Goal: Task Accomplishment & Management: Manage account settings

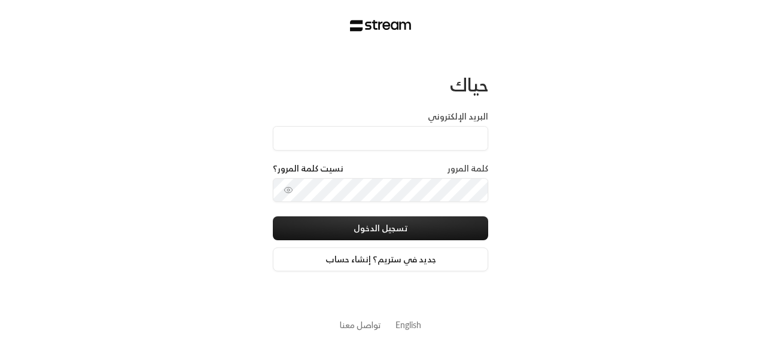
type input "[EMAIL_ADDRESS][DOMAIN_NAME]"
click at [286, 227] on div at bounding box center [381, 270] width 245 height 136
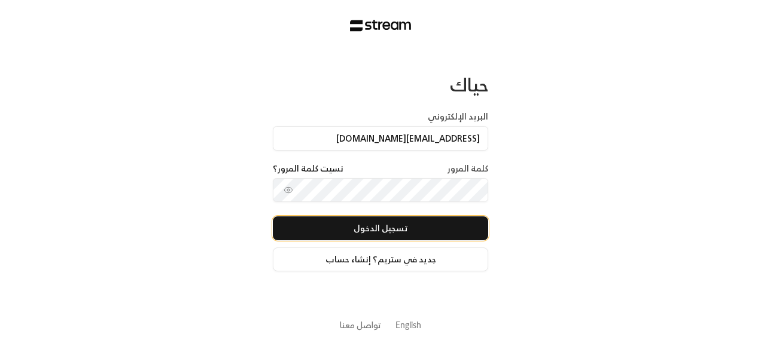
click at [462, 236] on button "تسجيل الدخول" at bounding box center [380, 228] width 215 height 24
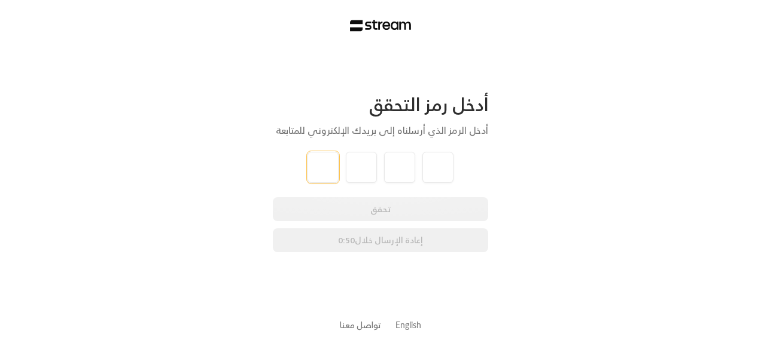
type input "7"
type input "2"
type input "9"
type input "8"
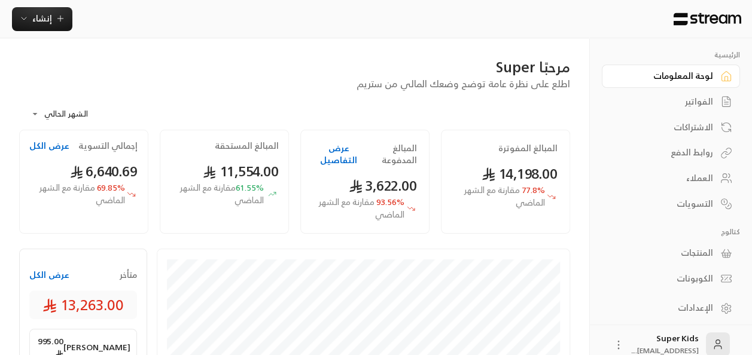
click at [54, 269] on button "عرض الكل" at bounding box center [49, 275] width 40 height 12
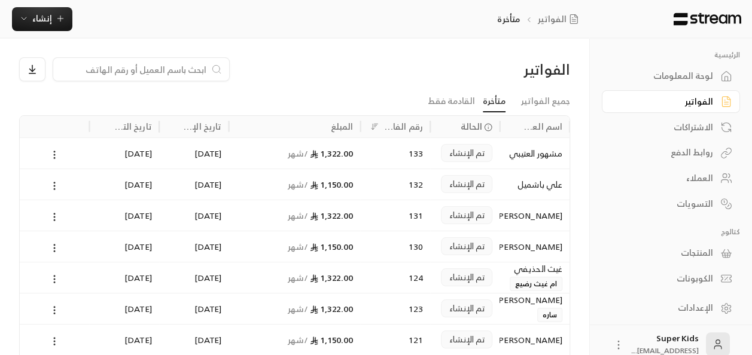
click at [499, 97] on link "متأخرة" at bounding box center [494, 102] width 23 height 22
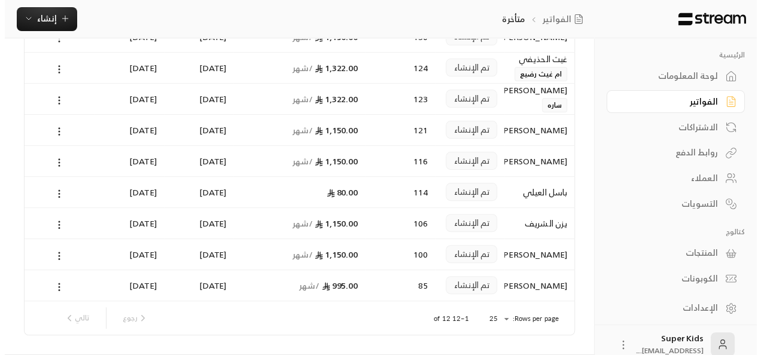
scroll to position [210, 0]
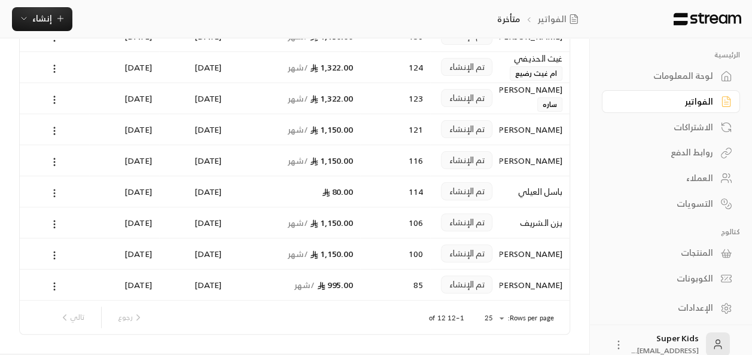
click at [55, 192] on icon at bounding box center [54, 193] width 11 height 11
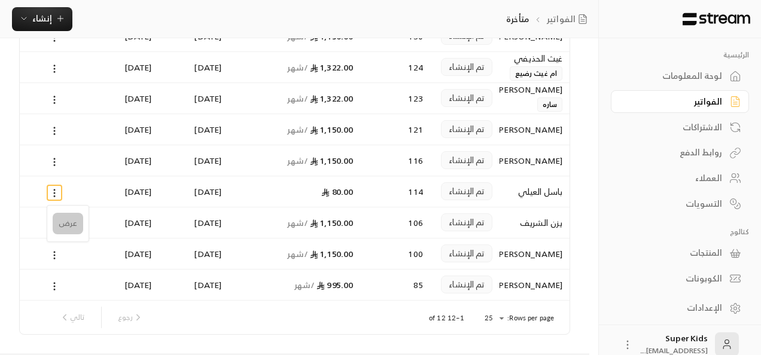
click at [69, 226] on li "عرض" at bounding box center [68, 224] width 30 height 22
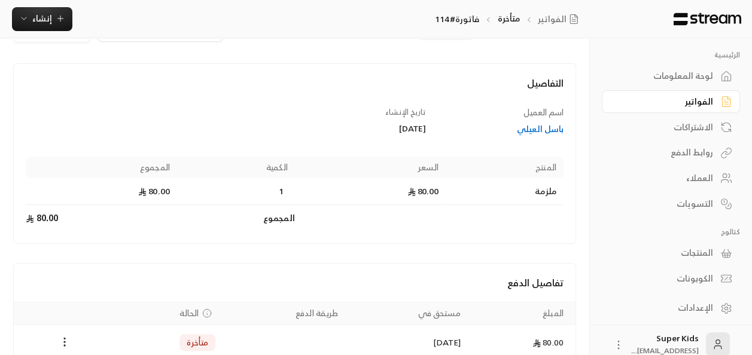
scroll to position [102, 0]
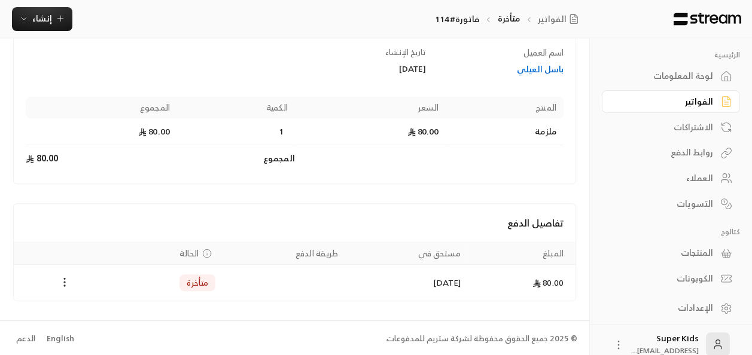
click at [65, 280] on icon "Payments" at bounding box center [65, 282] width 12 height 12
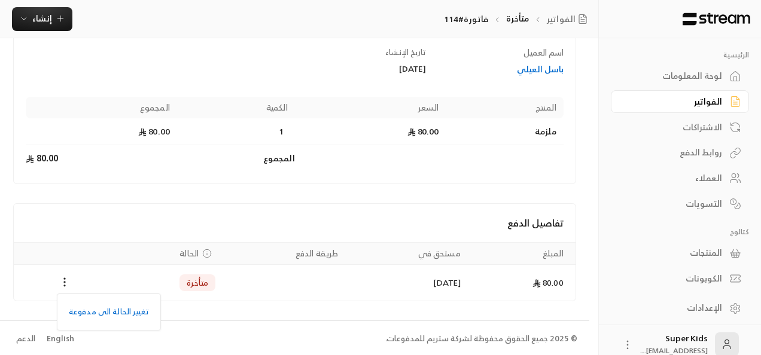
click at [94, 193] on div at bounding box center [380, 177] width 761 height 355
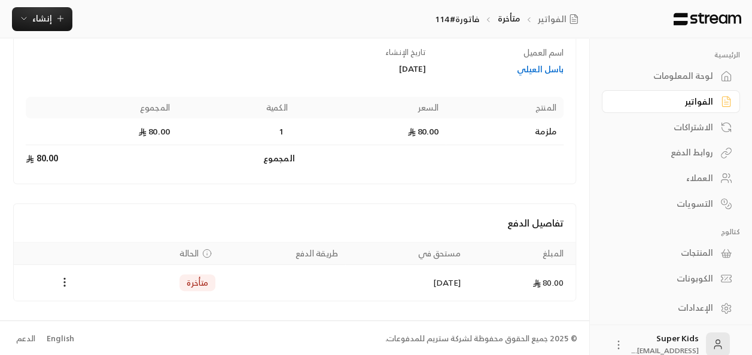
scroll to position [0, 0]
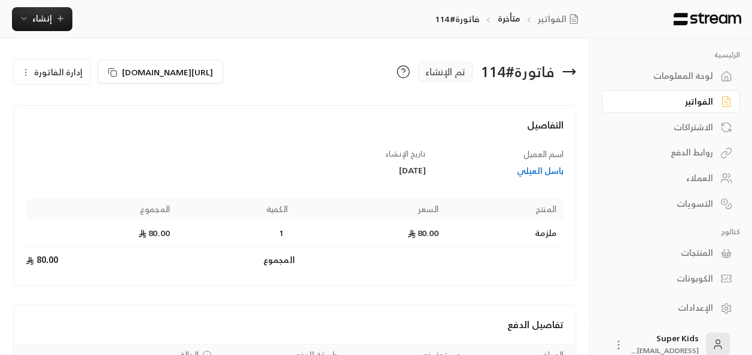
click at [56, 63] on button "إدارة الفاتورة" at bounding box center [52, 72] width 76 height 24
click at [86, 127] on span "إلغاء" at bounding box center [82, 128] width 15 height 10
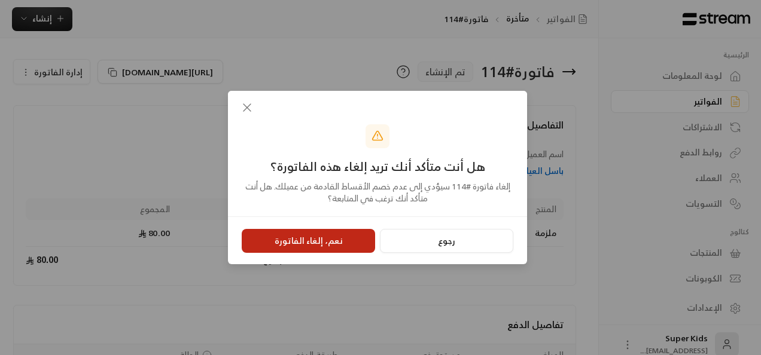
click at [329, 242] on button "نعم، إلغاء الفاتورة" at bounding box center [308, 241] width 133 height 24
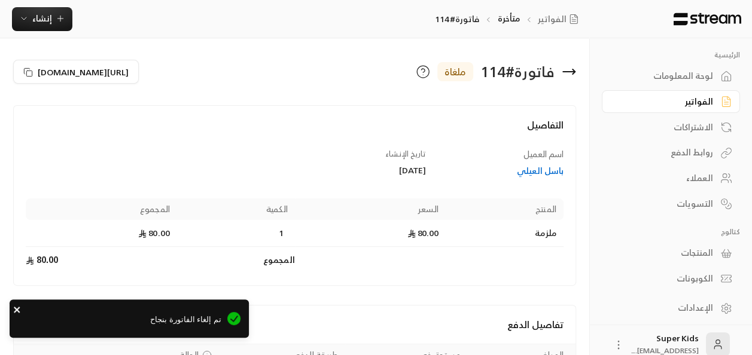
click at [17, 312] on icon "close" at bounding box center [17, 310] width 8 height 10
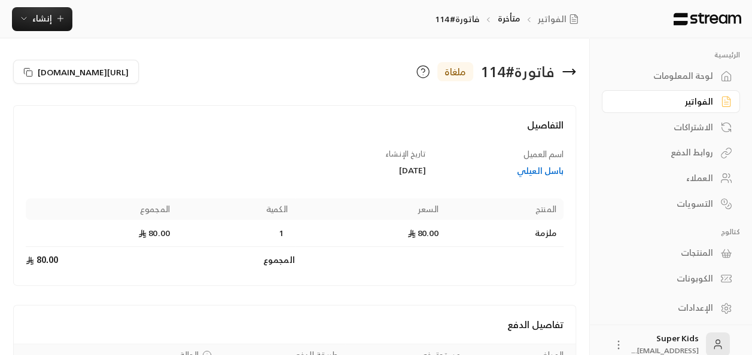
click at [569, 75] on icon at bounding box center [568, 72] width 14 height 14
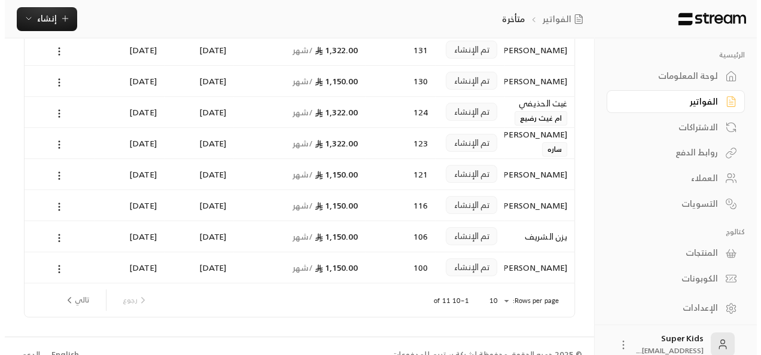
scroll to position [182, 0]
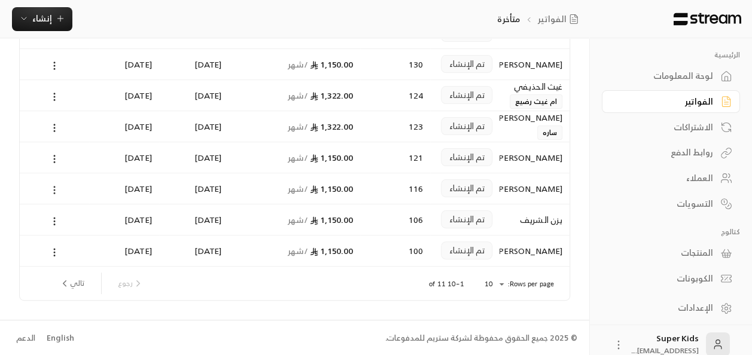
click at [58, 188] on icon at bounding box center [54, 190] width 11 height 11
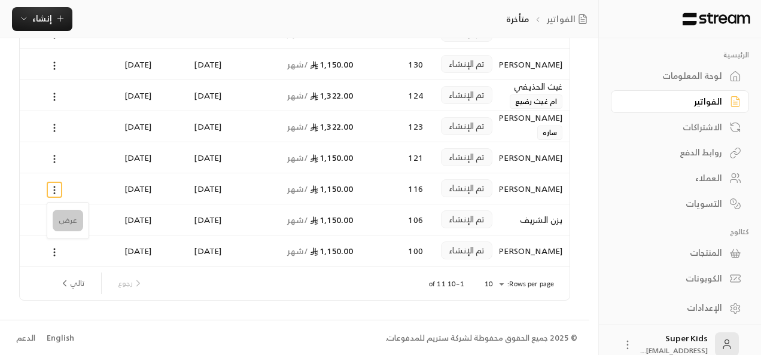
click at [66, 219] on li "عرض" at bounding box center [68, 221] width 30 height 22
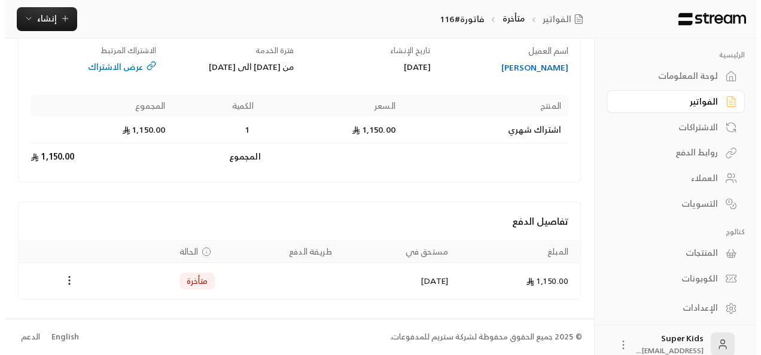
scroll to position [113, 0]
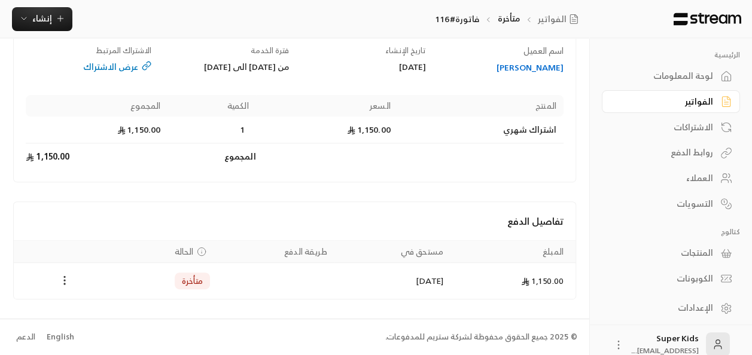
click at [62, 281] on icon "Payments" at bounding box center [65, 280] width 12 height 12
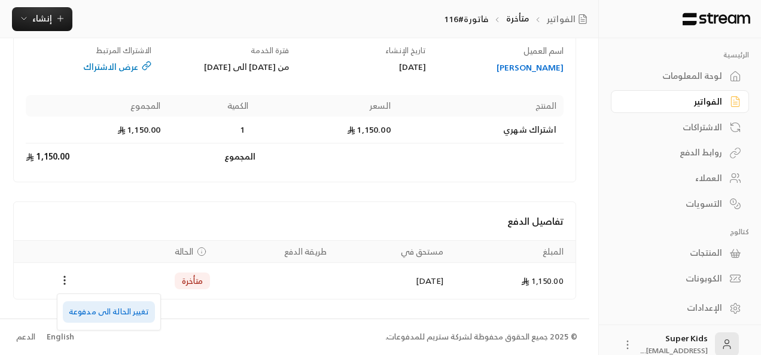
click at [99, 316] on li "تغيير الحالة الى مدفوعة" at bounding box center [109, 312] width 92 height 22
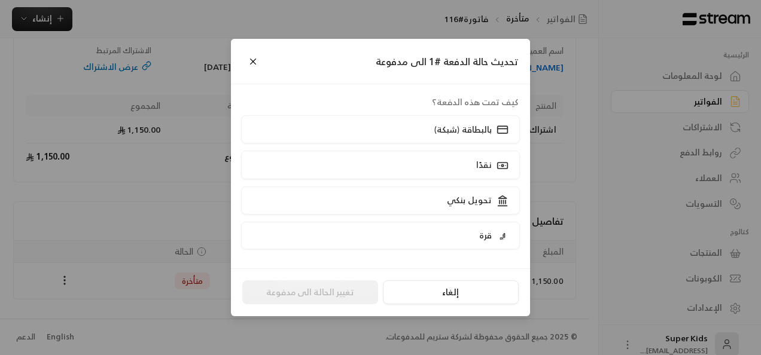
scroll to position [102, 0]
click at [432, 160] on label "نقدًا" at bounding box center [380, 165] width 279 height 28
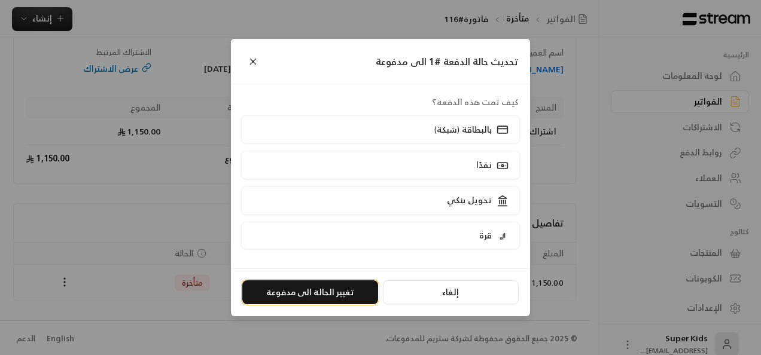
click at [340, 291] on button "تغيير الحالة الى مدفوعة" at bounding box center [310, 292] width 136 height 24
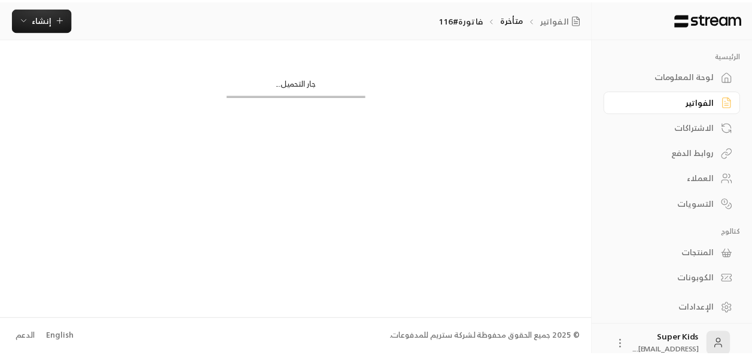
scroll to position [0, 0]
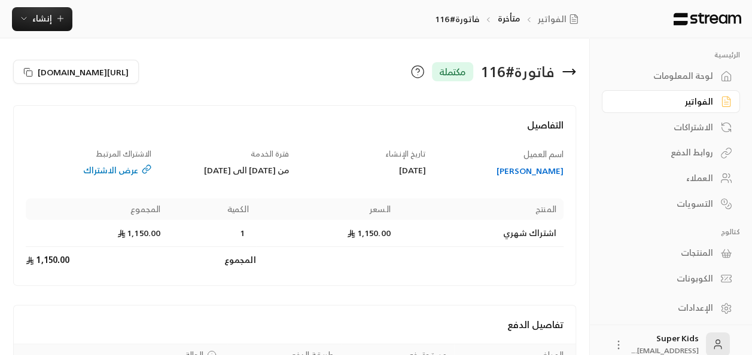
click at [569, 70] on icon at bounding box center [568, 72] width 14 height 14
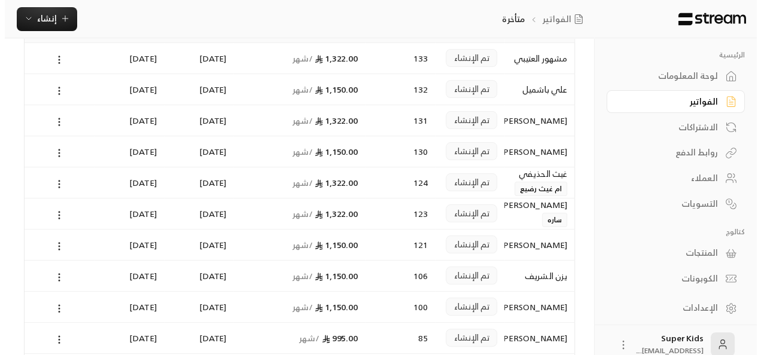
scroll to position [111, 0]
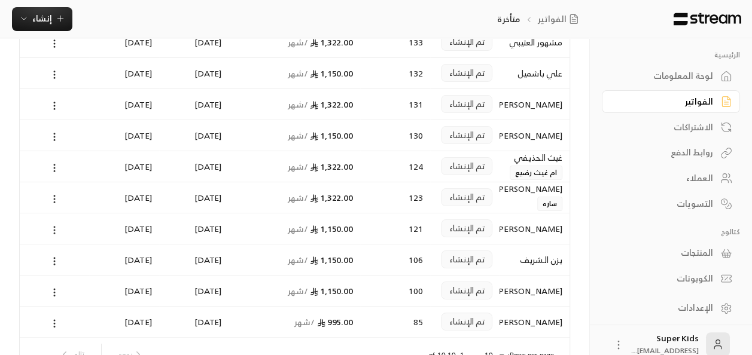
click at [53, 226] on icon at bounding box center [54, 230] width 11 height 11
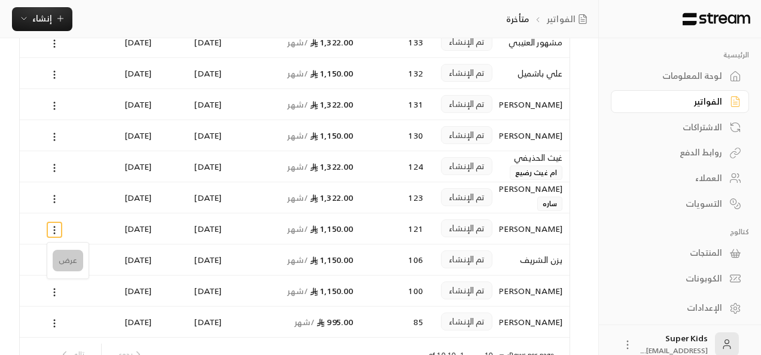
click at [71, 259] on li "عرض" at bounding box center [68, 261] width 30 height 22
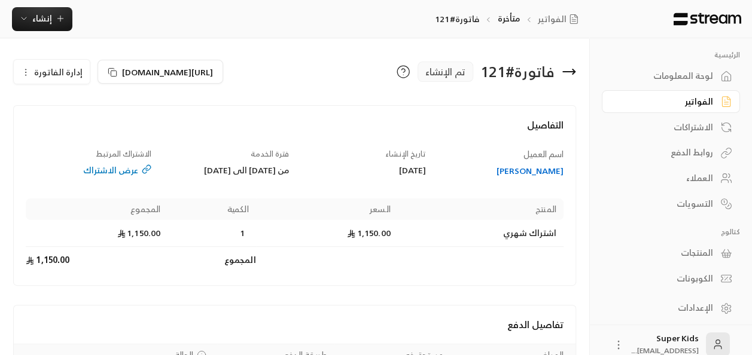
click at [63, 72] on span "إدارة الفاتورة" at bounding box center [58, 72] width 48 height 15
click at [85, 132] on span "إلغاء" at bounding box center [82, 128] width 15 height 10
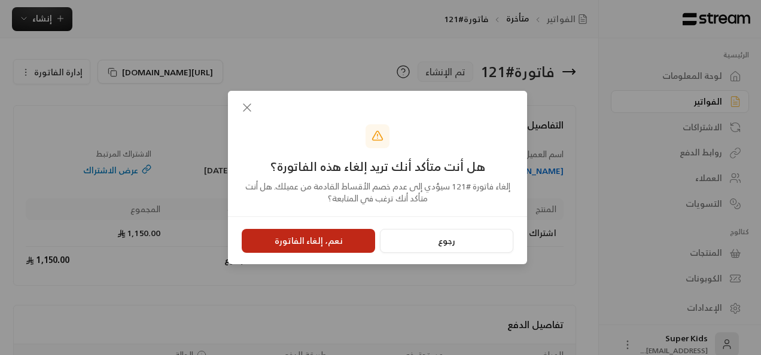
click at [323, 245] on button "نعم، إلغاء الفاتورة" at bounding box center [308, 241] width 133 height 24
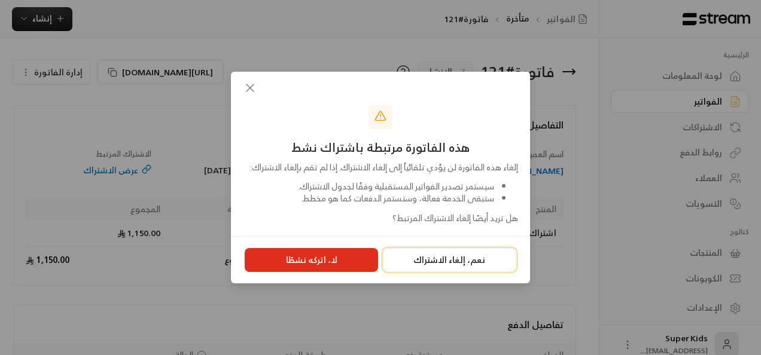
click at [467, 270] on button "نعم، إلغاء الاشتراك" at bounding box center [449, 260] width 133 height 24
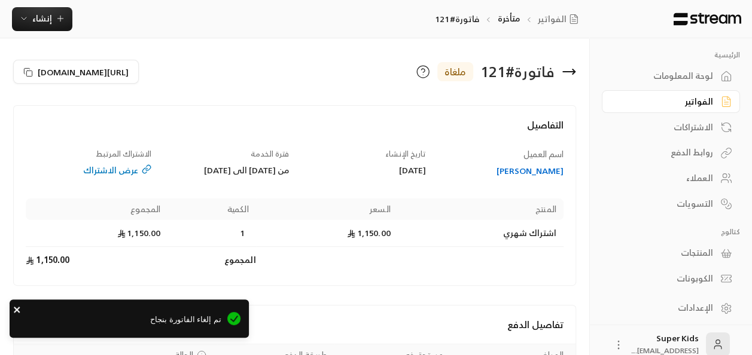
click at [17, 310] on icon "close" at bounding box center [17, 310] width 6 height 6
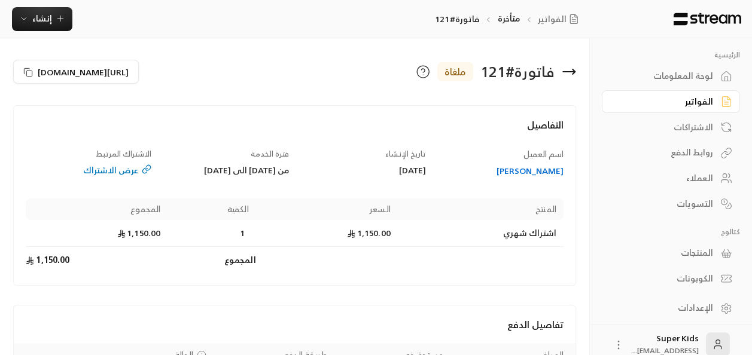
click at [701, 74] on div "لوحة المعلومات" at bounding box center [664, 76] width 96 height 12
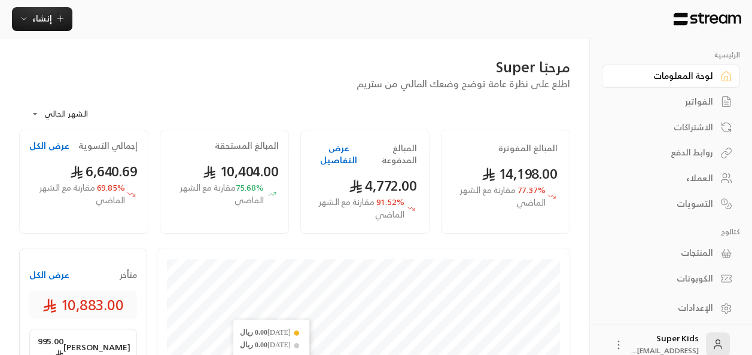
click at [41, 278] on button "عرض الكل" at bounding box center [49, 275] width 40 height 12
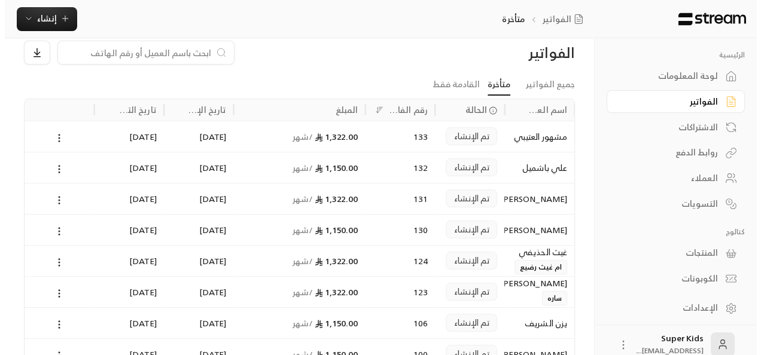
scroll to position [21, 0]
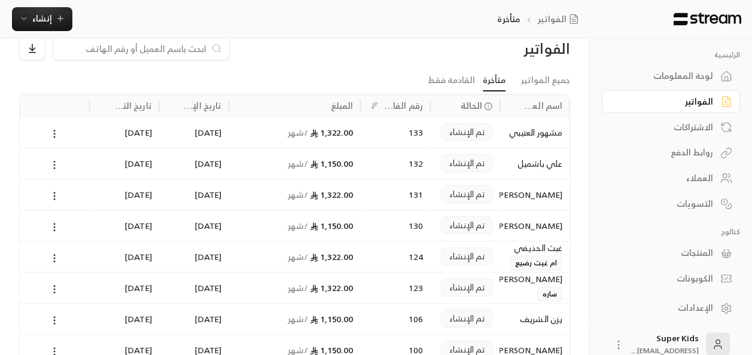
click at [50, 164] on icon at bounding box center [54, 165] width 11 height 11
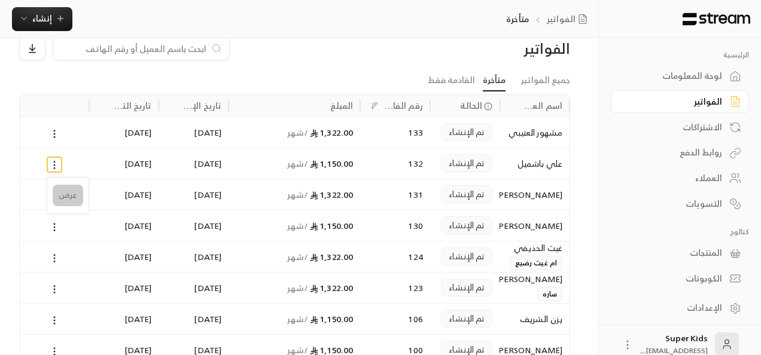
click at [69, 197] on li "عرض" at bounding box center [68, 196] width 30 height 22
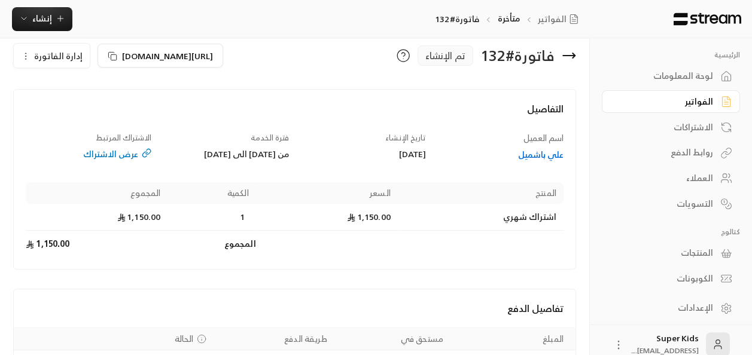
scroll to position [16, 0]
click at [684, 71] on div "لوحة المعلومات" at bounding box center [664, 76] width 96 height 12
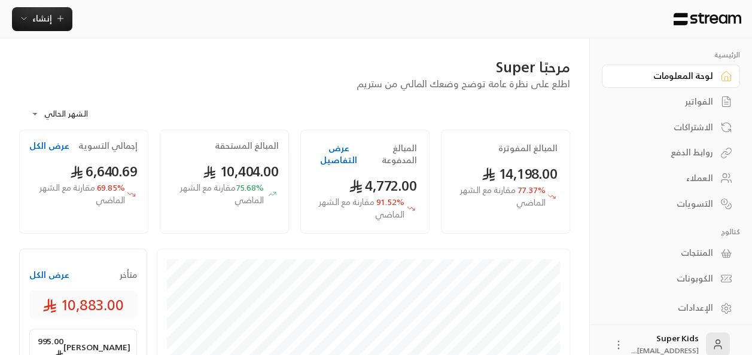
click at [694, 102] on div "الفواتير" at bounding box center [664, 102] width 96 height 12
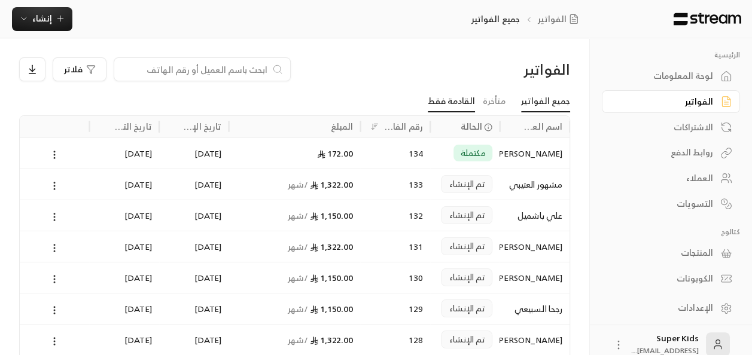
click at [456, 101] on link "القادمة فقط" at bounding box center [451, 102] width 47 height 22
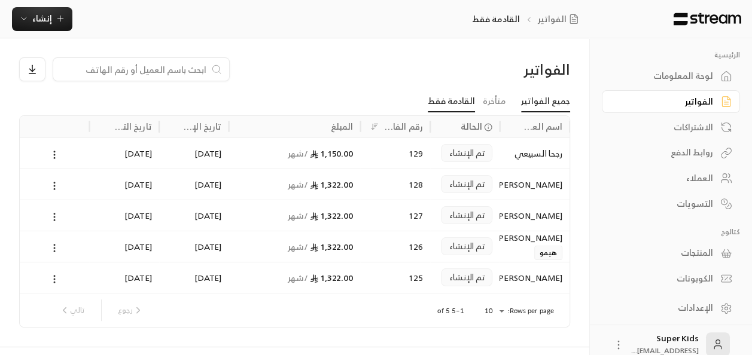
click at [543, 99] on link "جميع الفواتير" at bounding box center [545, 102] width 49 height 22
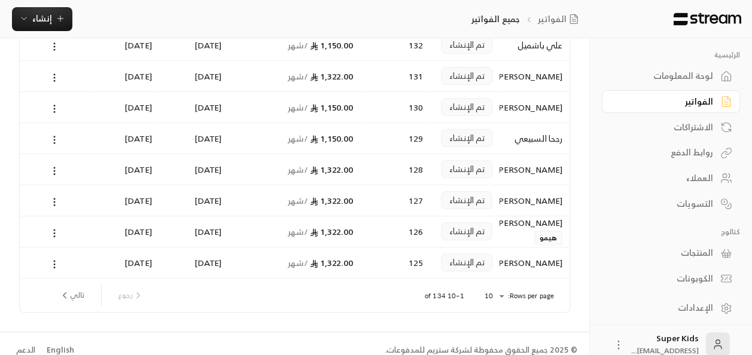
scroll to position [182, 0]
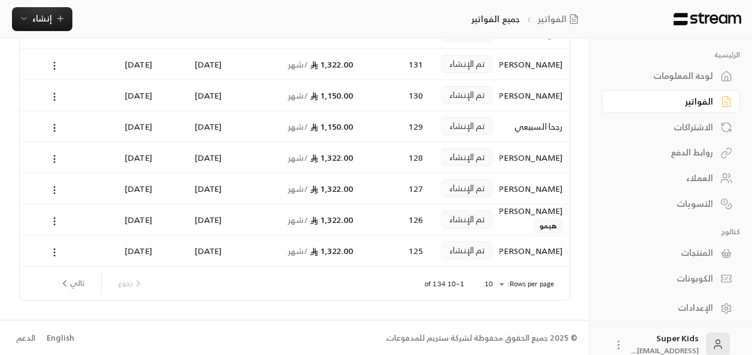
click at [77, 284] on button "تالي" at bounding box center [71, 283] width 35 height 20
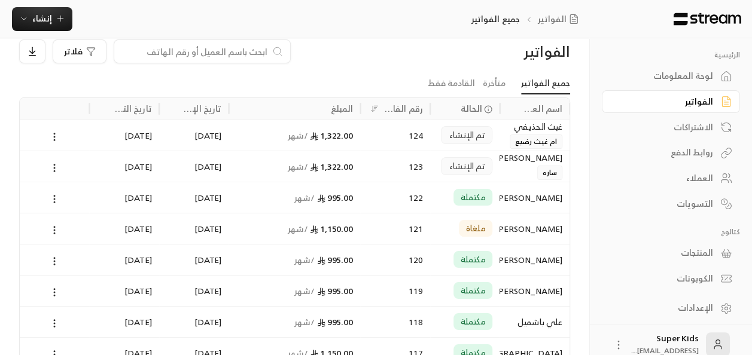
scroll to position [17, 0]
click at [502, 88] on link "متأخرة" at bounding box center [494, 85] width 23 height 22
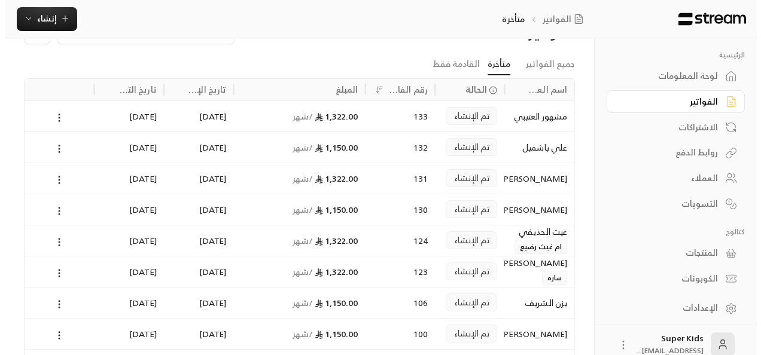
scroll to position [42, 0]
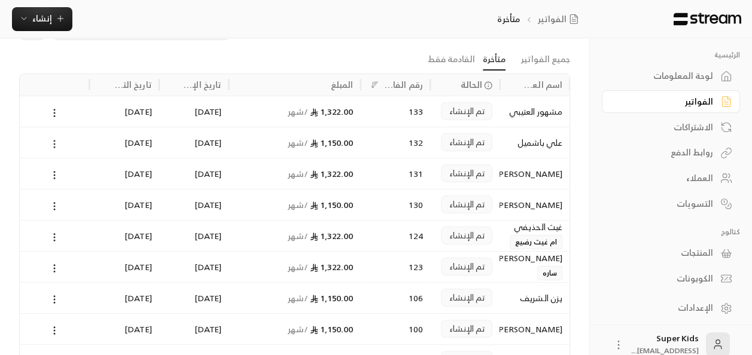
click at [55, 142] on icon at bounding box center [54, 144] width 11 height 11
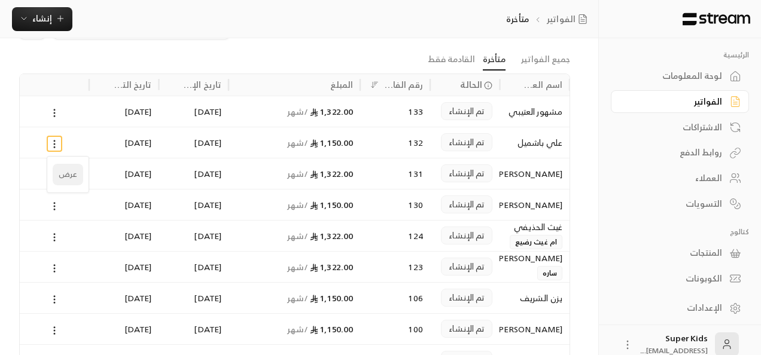
click at [71, 181] on li "عرض" at bounding box center [68, 175] width 30 height 22
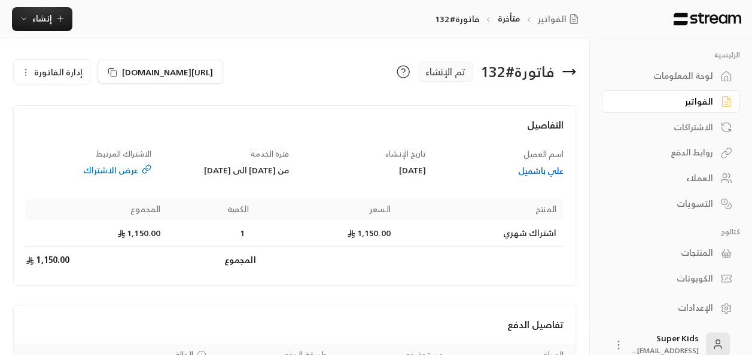
click at [70, 68] on span "إدارة الفاتورة" at bounding box center [58, 72] width 48 height 15
click at [81, 135] on link "إلغاء" at bounding box center [59, 128] width 74 height 22
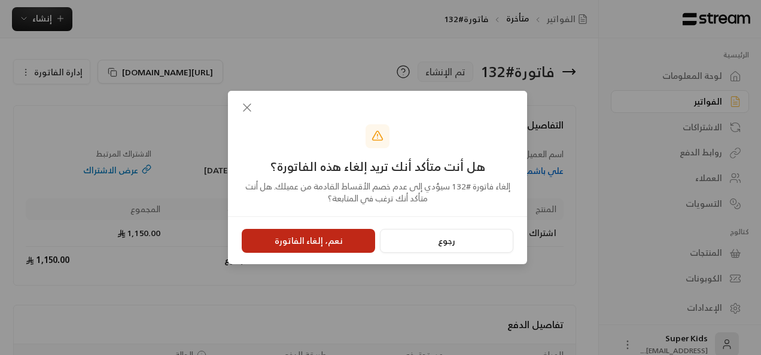
click at [319, 237] on button "نعم، إلغاء الفاتورة" at bounding box center [308, 241] width 133 height 24
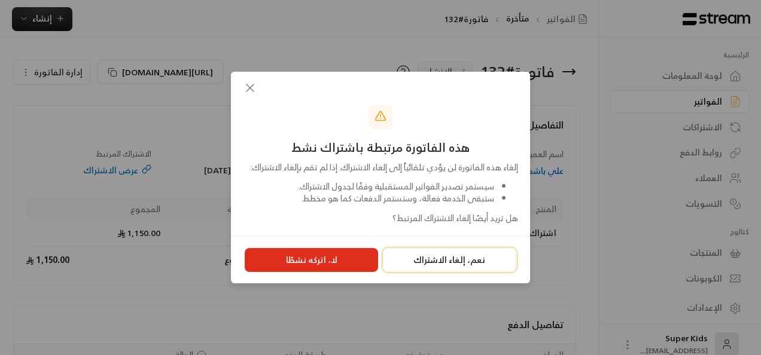
click at [465, 271] on button "نعم، إلغاء الاشتراك" at bounding box center [449, 260] width 133 height 24
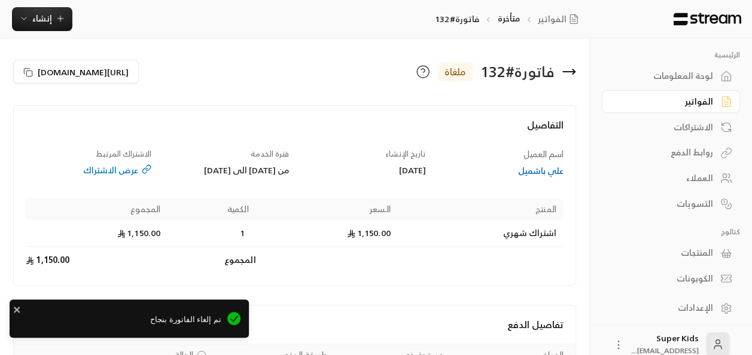
click at [569, 74] on icon at bounding box center [568, 72] width 14 height 14
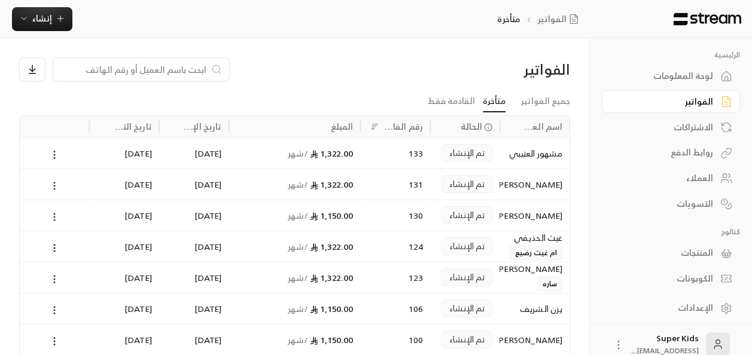
click at [52, 214] on icon at bounding box center [54, 217] width 11 height 11
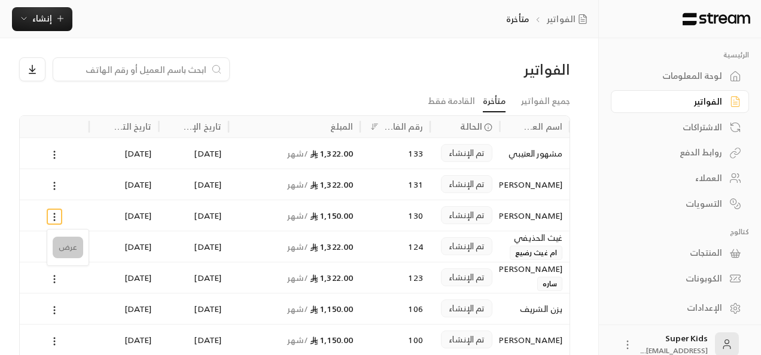
click at [62, 251] on li "عرض" at bounding box center [68, 248] width 30 height 22
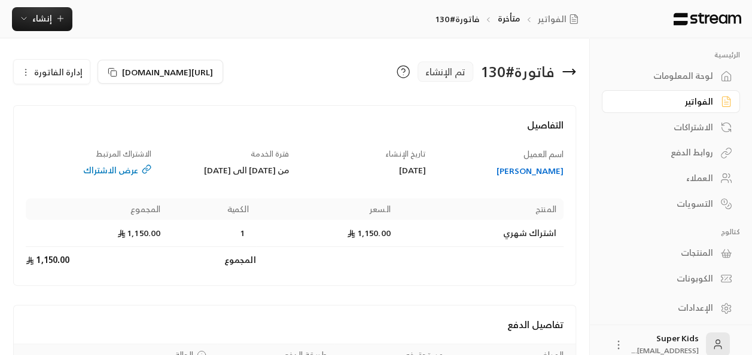
click at [78, 72] on span "إدارة الفاتورة" at bounding box center [58, 72] width 48 height 15
click at [88, 128] on span "إلغاء" at bounding box center [82, 128] width 15 height 10
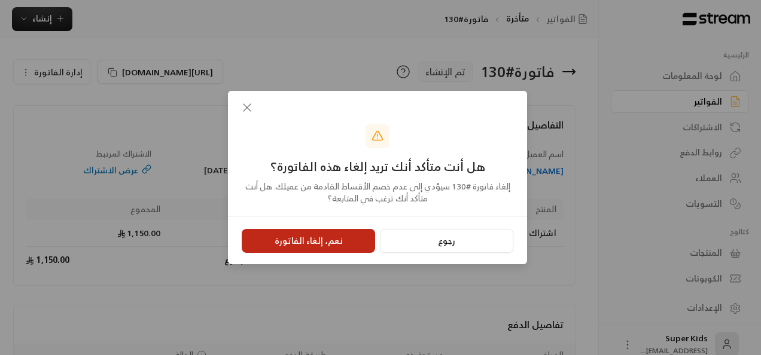
click at [343, 245] on button "نعم، إلغاء الفاتورة" at bounding box center [308, 241] width 133 height 24
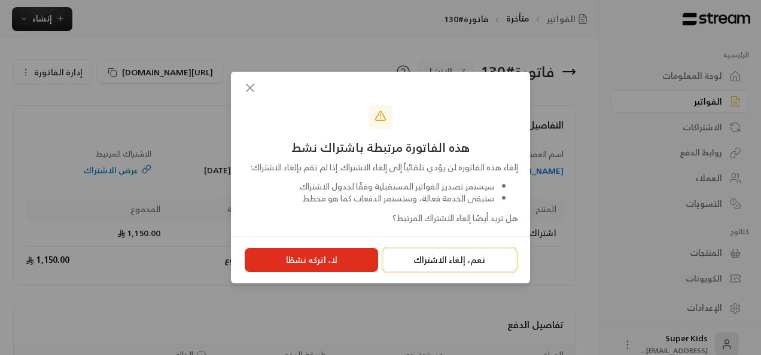
click at [433, 263] on button "نعم، إلغاء الاشتراك" at bounding box center [449, 260] width 133 height 24
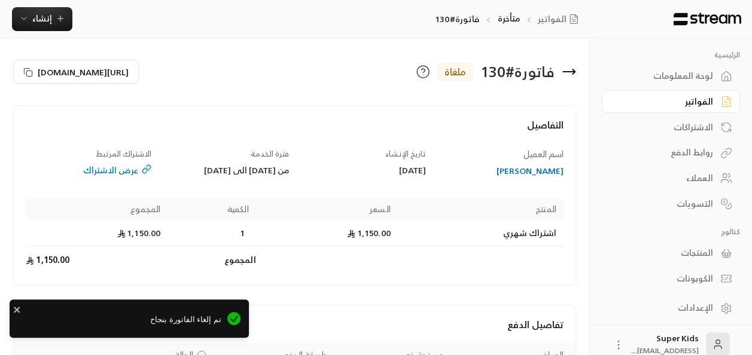
click at [569, 73] on icon at bounding box center [568, 72] width 14 height 14
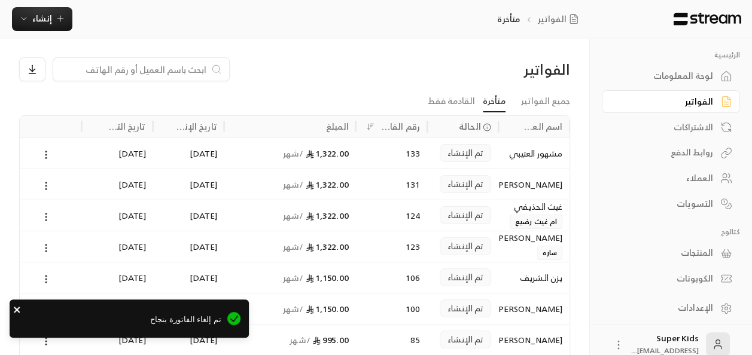
click at [17, 311] on icon "close" at bounding box center [17, 310] width 6 height 6
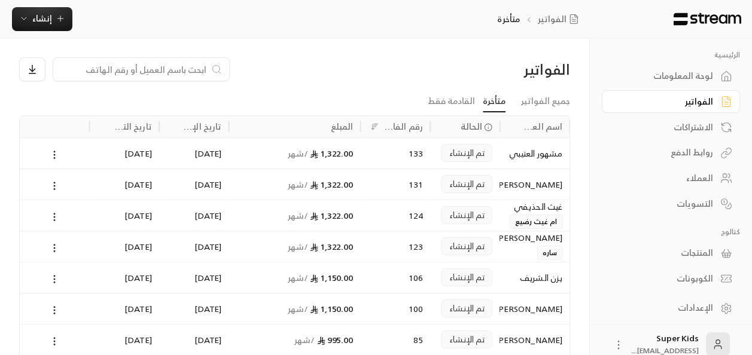
click at [18, 297] on div "اسم العميل الحالة رقم الفاتورة المبلغ تاريخ الإنشاء تاريخ التحديث مشهور العتيبي…" at bounding box center [294, 252] width 561 height 273
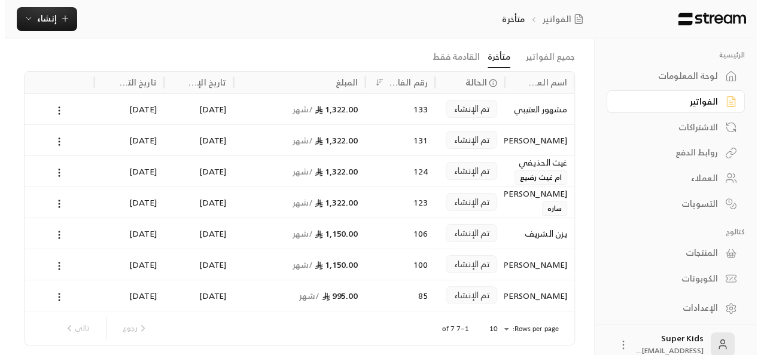
scroll to position [49, 0]
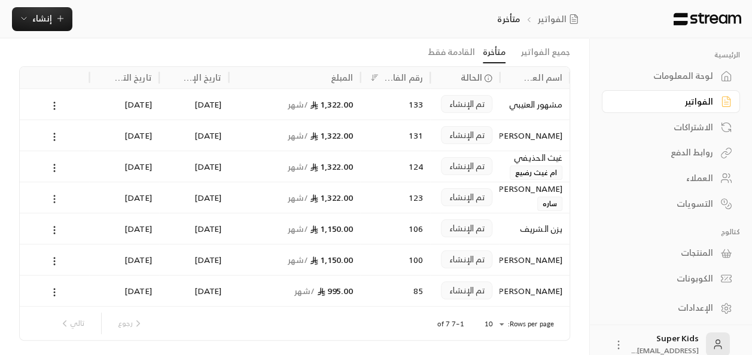
click at [52, 196] on icon at bounding box center [54, 199] width 11 height 11
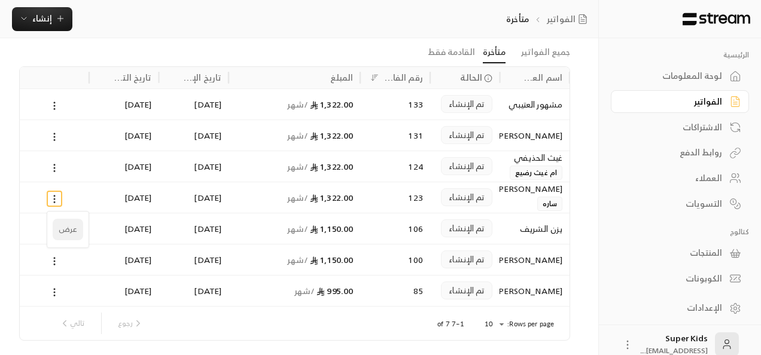
click at [66, 228] on li "عرض" at bounding box center [68, 230] width 30 height 22
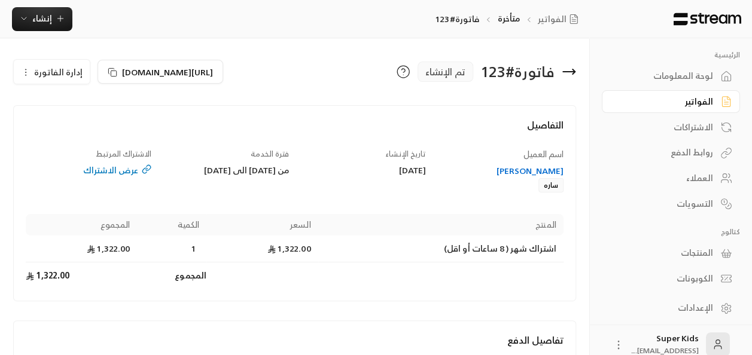
click at [58, 68] on span "إدارة الفاتورة" at bounding box center [58, 72] width 48 height 15
click at [76, 127] on span "إلغاء" at bounding box center [82, 128] width 15 height 10
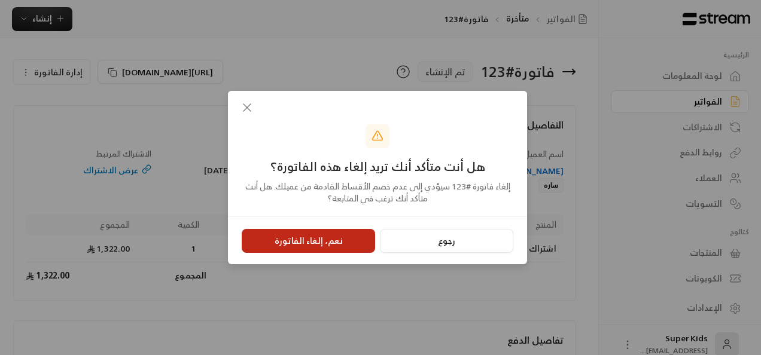
click at [358, 239] on button "نعم، إلغاء الفاتورة" at bounding box center [308, 241] width 133 height 24
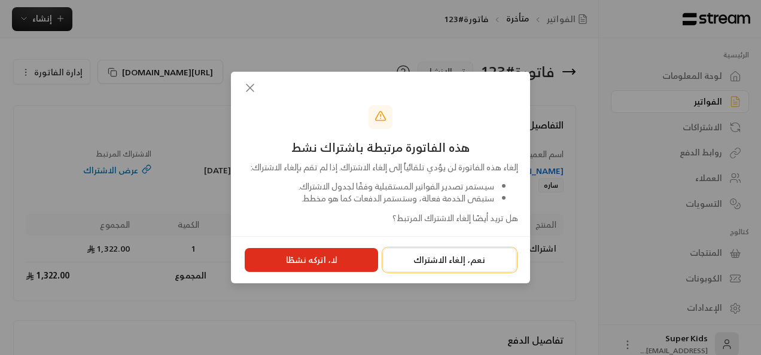
click at [472, 267] on button "نعم، إلغاء الاشتراك" at bounding box center [449, 260] width 133 height 24
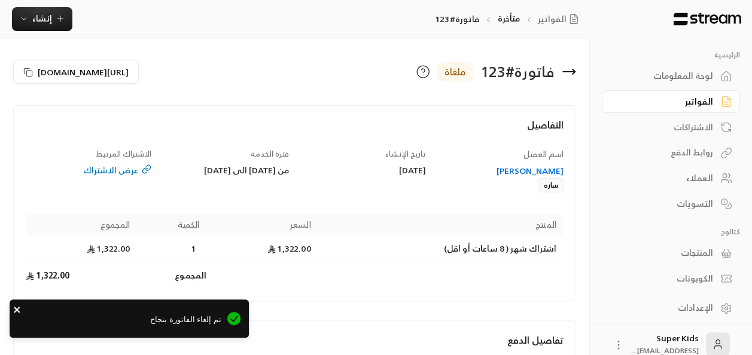
click at [17, 313] on icon "close" at bounding box center [17, 310] width 8 height 10
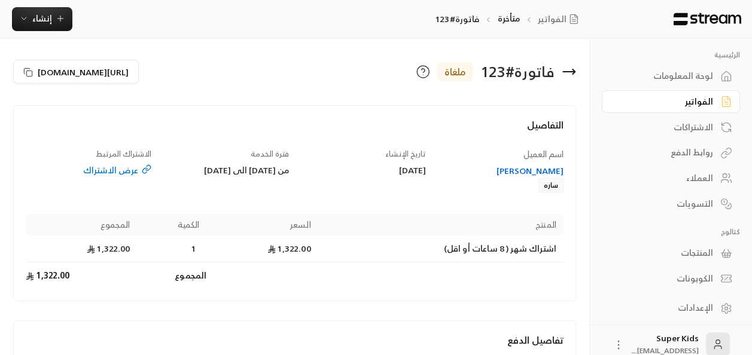
click at [572, 72] on icon at bounding box center [569, 72] width 12 height 0
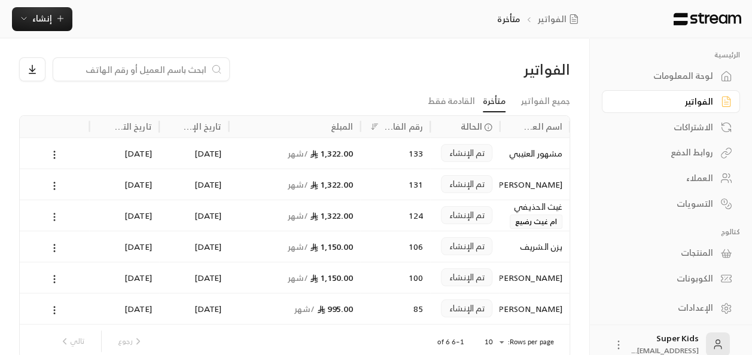
click at [54, 219] on circle at bounding box center [54, 219] width 1 height 1
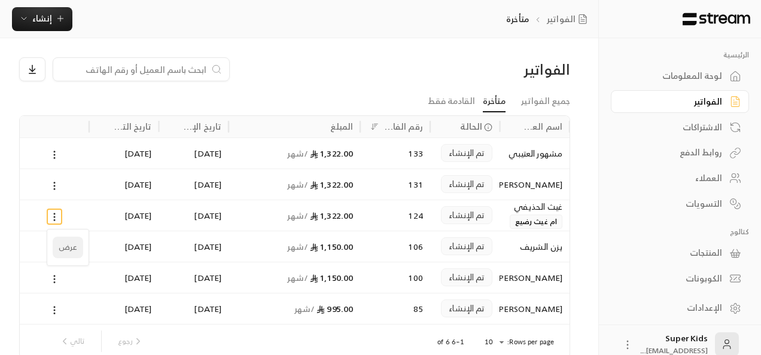
click at [66, 250] on li "عرض" at bounding box center [68, 248] width 30 height 22
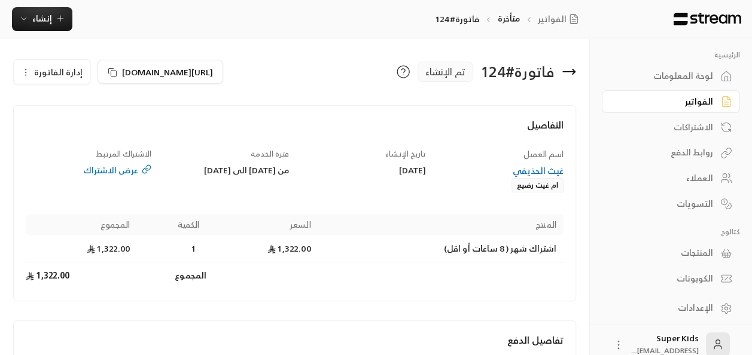
click at [69, 73] on span "إدارة الفاتورة" at bounding box center [58, 72] width 48 height 15
click at [76, 122] on link "إلغاء" at bounding box center [59, 128] width 74 height 22
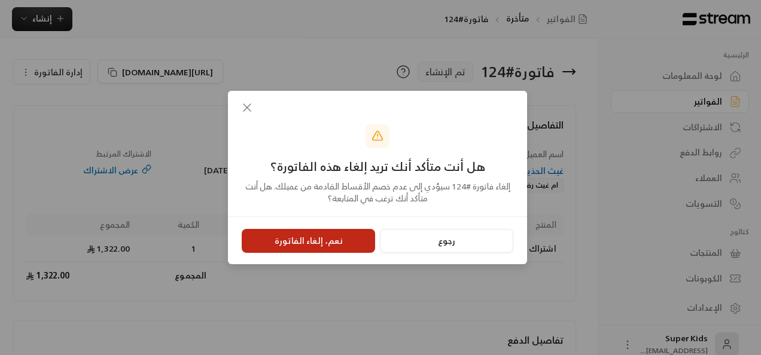
click at [344, 249] on button "نعم، إلغاء الفاتورة" at bounding box center [308, 241] width 133 height 24
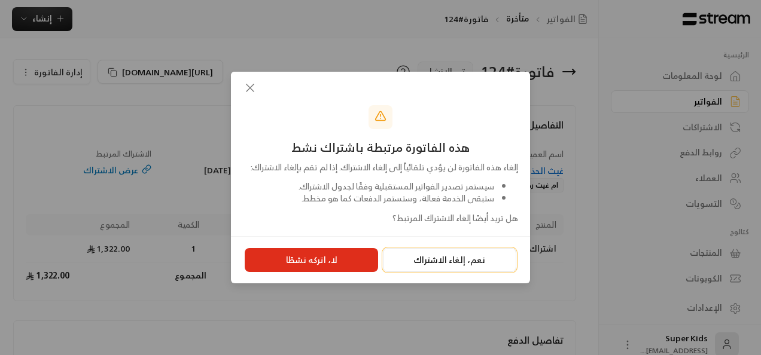
click at [467, 268] on button "نعم، إلغاء الاشتراك" at bounding box center [449, 260] width 133 height 24
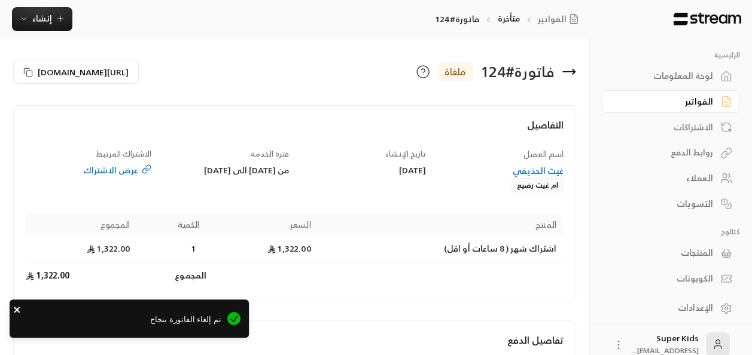
click at [17, 310] on icon "close" at bounding box center [17, 310] width 6 height 6
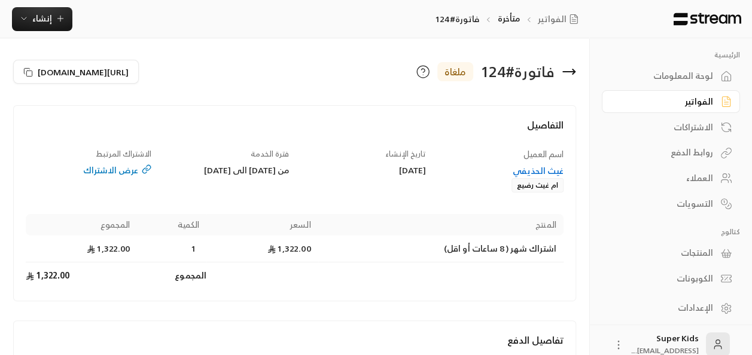
click at [570, 70] on icon at bounding box center [568, 72] width 14 height 14
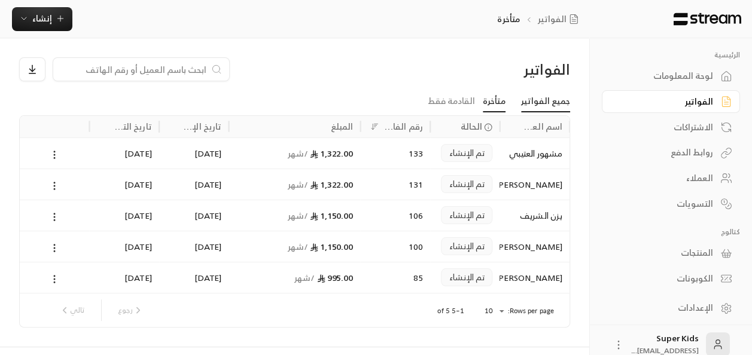
click at [560, 96] on link "جميع الفواتير" at bounding box center [545, 102] width 49 height 22
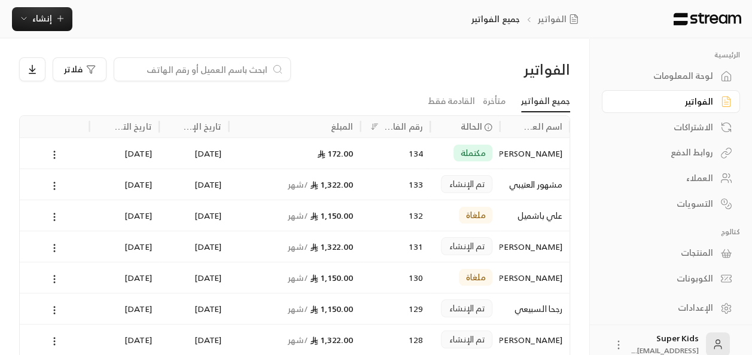
click at [698, 125] on div "الاشتراكات" at bounding box center [664, 127] width 96 height 12
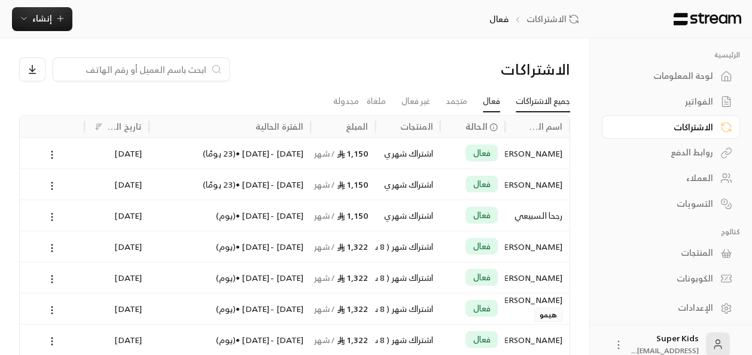
click at [555, 105] on link "جميع الاشتراكات" at bounding box center [542, 102] width 54 height 22
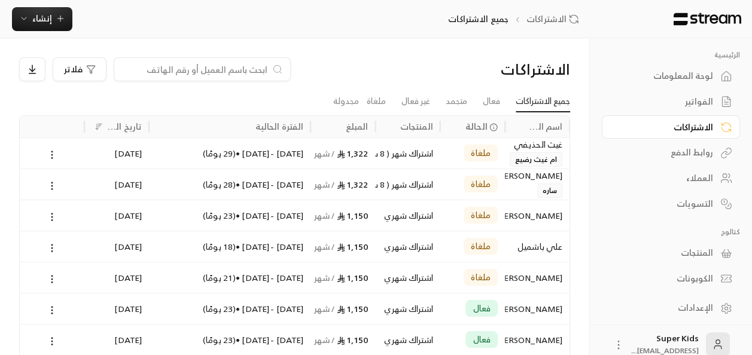
click at [696, 74] on div "لوحة المعلومات" at bounding box center [664, 76] width 96 height 12
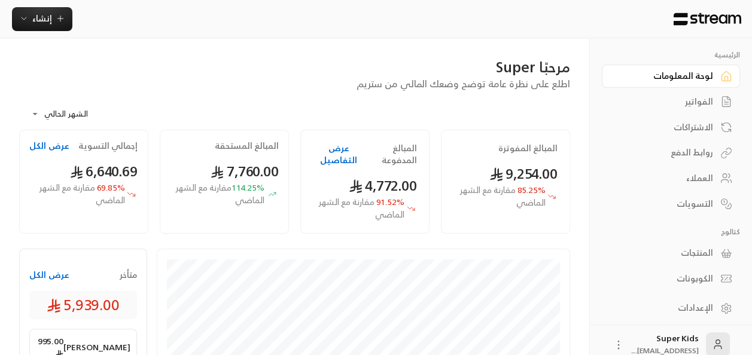
click at [53, 274] on button "عرض الكل" at bounding box center [49, 275] width 40 height 12
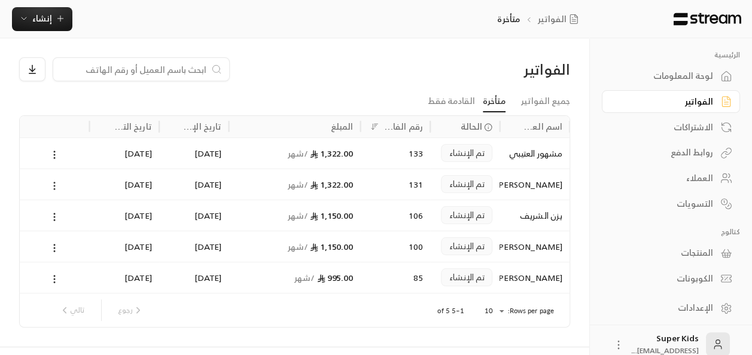
click at [50, 183] on icon at bounding box center [54, 186] width 11 height 11
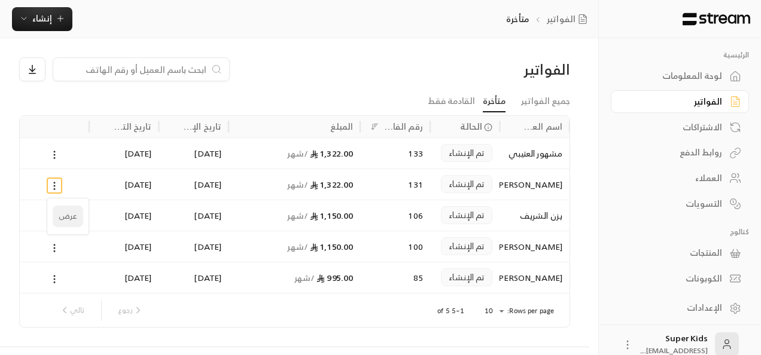
click at [70, 219] on li "عرض" at bounding box center [68, 217] width 30 height 22
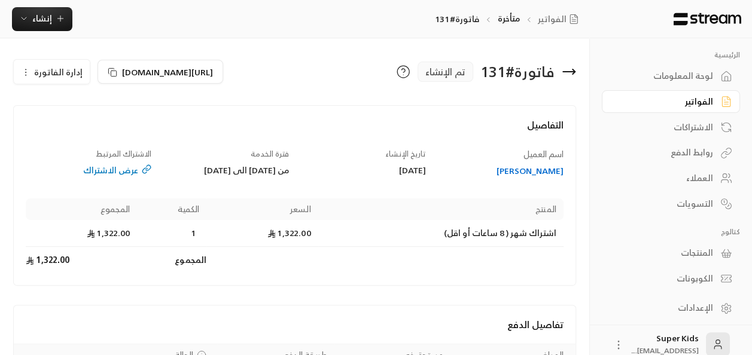
click at [76, 71] on span "إدارة الفاتورة" at bounding box center [58, 72] width 48 height 15
click at [90, 122] on link "إلغاء" at bounding box center [59, 128] width 74 height 22
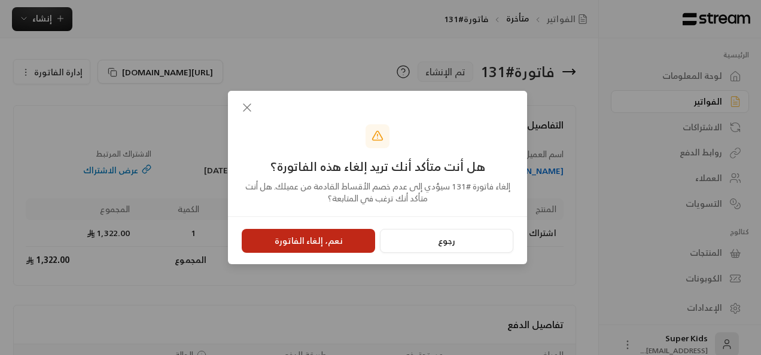
click at [346, 230] on button "نعم، إلغاء الفاتورة" at bounding box center [308, 241] width 133 height 24
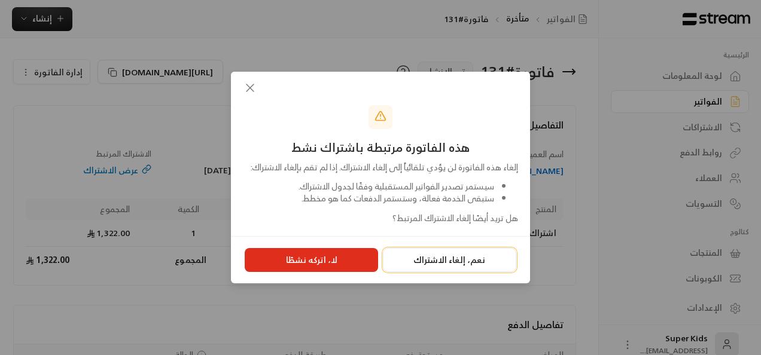
click at [455, 264] on button "نعم، إلغاء الاشتراك" at bounding box center [449, 260] width 133 height 24
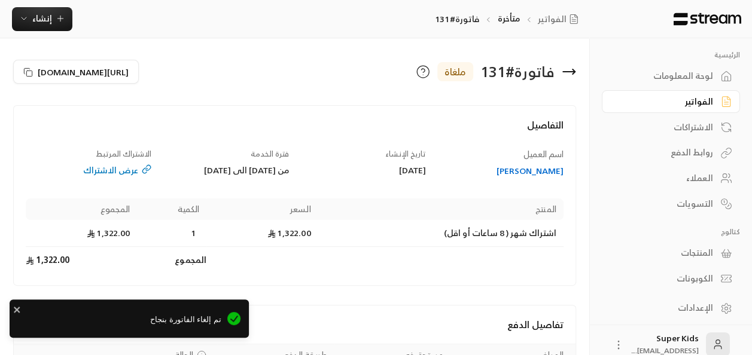
click at [573, 72] on icon at bounding box center [573, 71] width 2 height 5
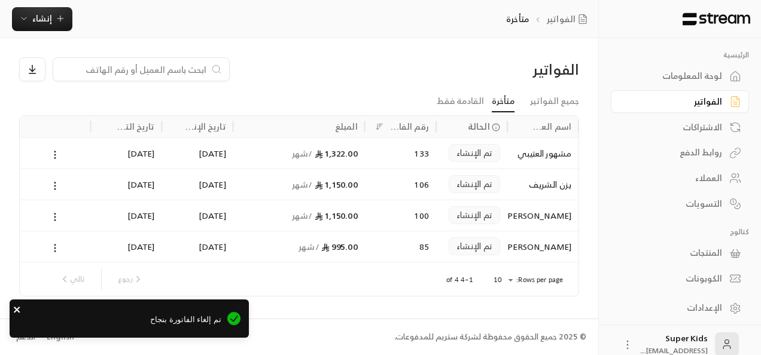
click at [14, 315] on icon "close" at bounding box center [17, 310] width 8 height 10
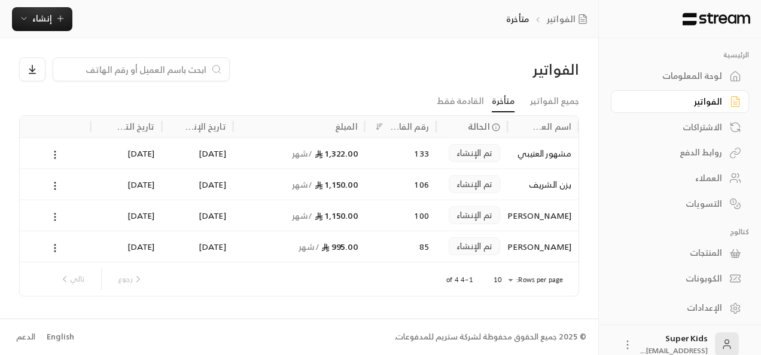
click at [57, 215] on icon at bounding box center [55, 217] width 11 height 11
click at [69, 246] on li "عرض" at bounding box center [68, 248] width 30 height 22
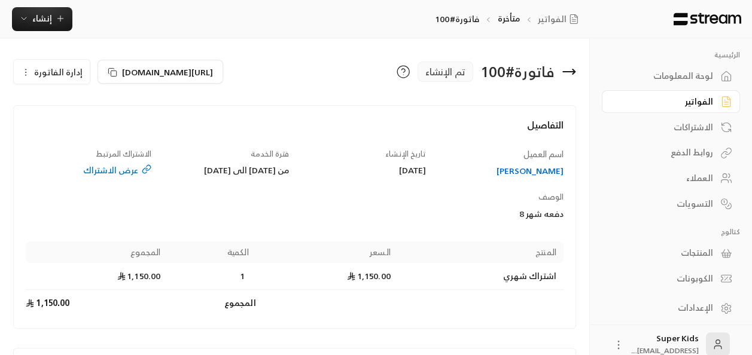
click at [62, 239] on div "اسم [PERSON_NAME] تاريخ الإنشاء [DATE] فترة الخدمة من [DATE] الى [DATE] الاشترا…" at bounding box center [294, 232] width 549 height 168
click at [571, 72] on icon at bounding box center [569, 72] width 12 height 0
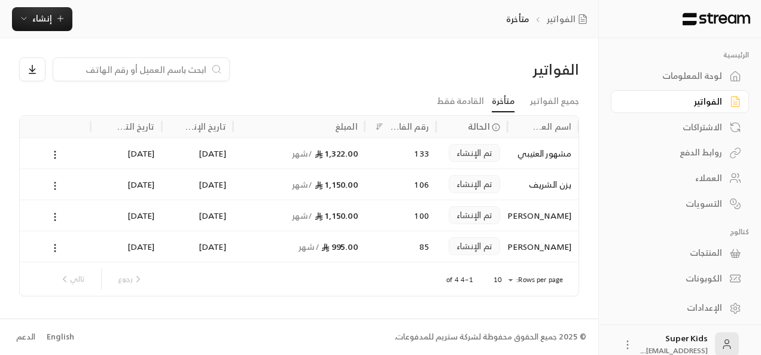
click at [53, 182] on icon at bounding box center [55, 186] width 11 height 11
click at [73, 219] on li "عرض" at bounding box center [68, 217] width 30 height 22
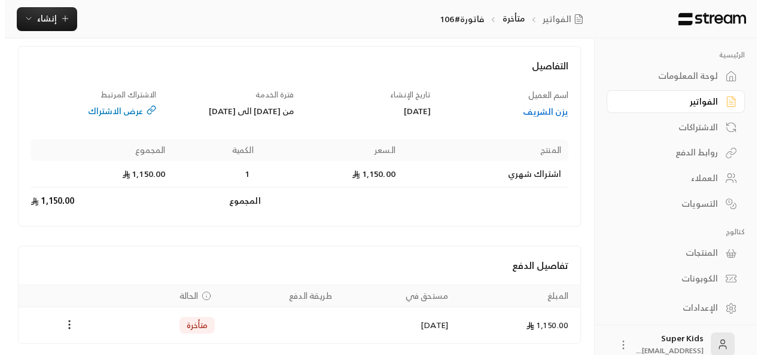
scroll to position [113, 0]
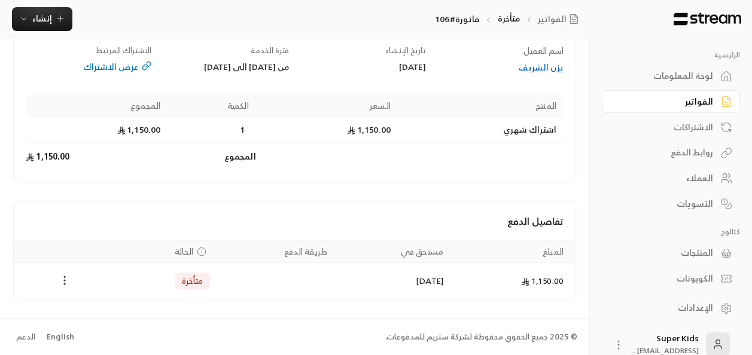
click at [62, 277] on icon "Payments" at bounding box center [65, 280] width 12 height 12
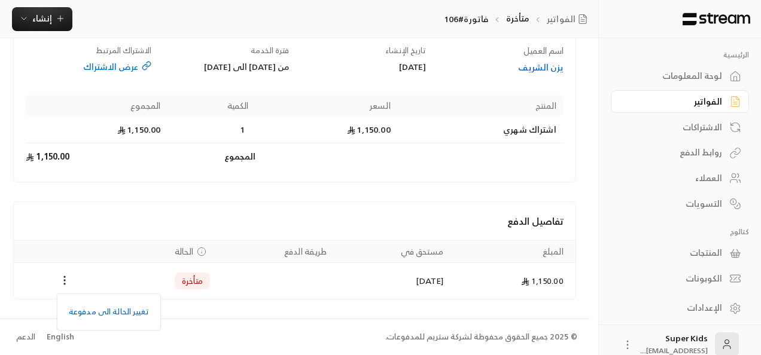
click at [108, 191] on div at bounding box center [380, 177] width 761 height 355
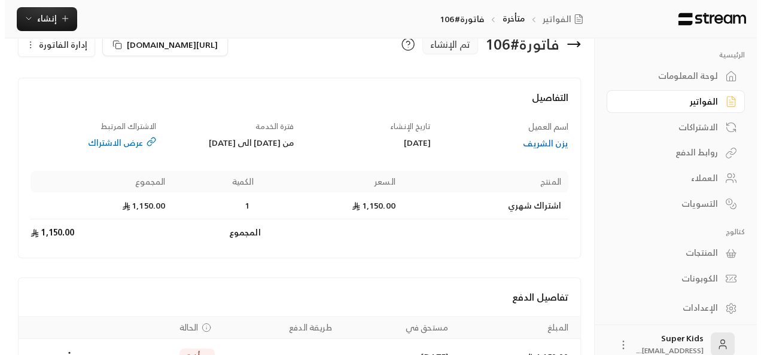
scroll to position [27, 0]
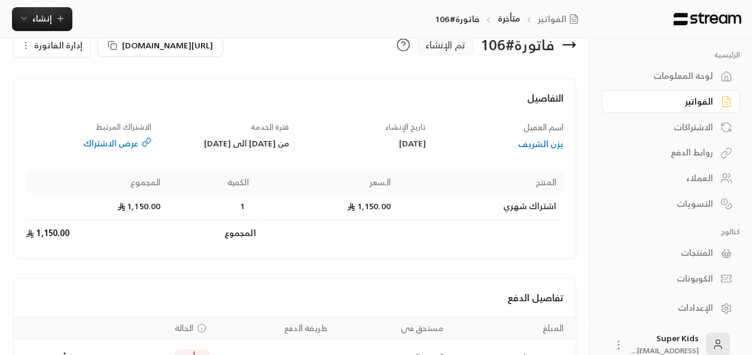
click at [65, 48] on span "إدارة الفاتورة" at bounding box center [58, 45] width 48 height 15
click at [85, 101] on span "إلغاء" at bounding box center [82, 101] width 15 height 10
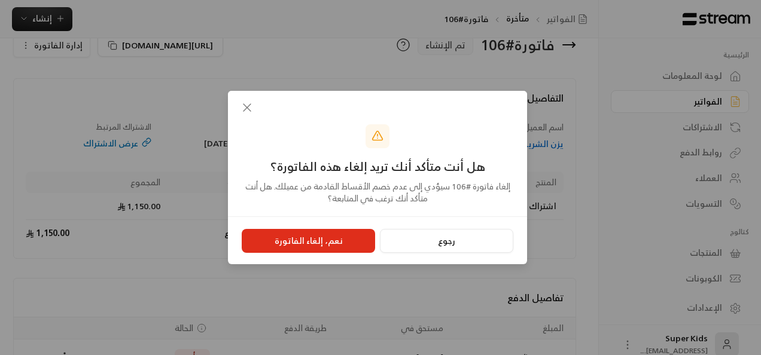
click at [71, 48] on div "هل أنت متأكد أنك تريد إلغاء هذه الفاتورة؟ إلغاء فاتورة # 106 سيؤدي إلى عدم خصم …" at bounding box center [380, 177] width 761 height 355
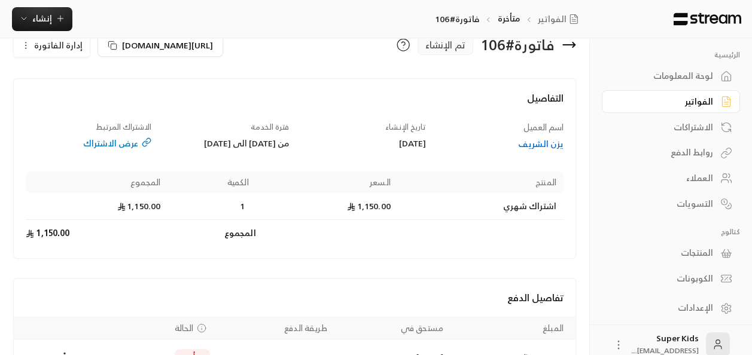
click at [71, 48] on span "إدارة الفاتورة" at bounding box center [58, 45] width 48 height 15
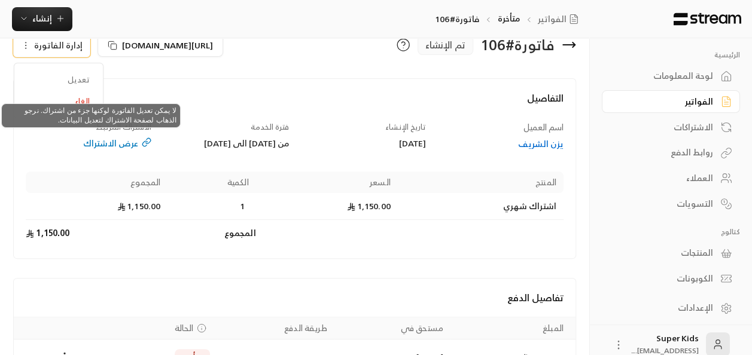
click at [80, 74] on span "تعديل" at bounding box center [59, 80] width 74 height 22
click at [85, 79] on span "تعديل" at bounding box center [59, 80] width 74 height 22
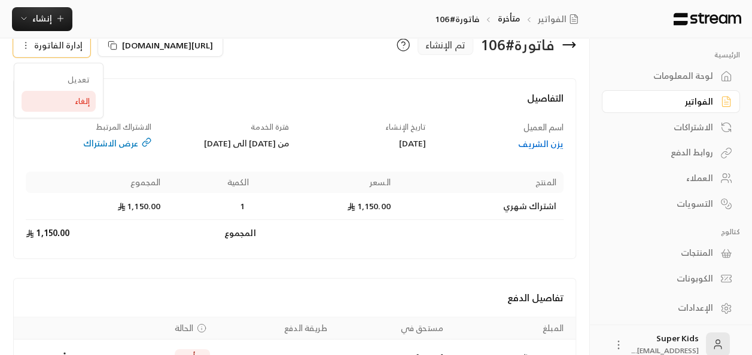
click at [87, 98] on span "إلغاء" at bounding box center [82, 101] width 15 height 10
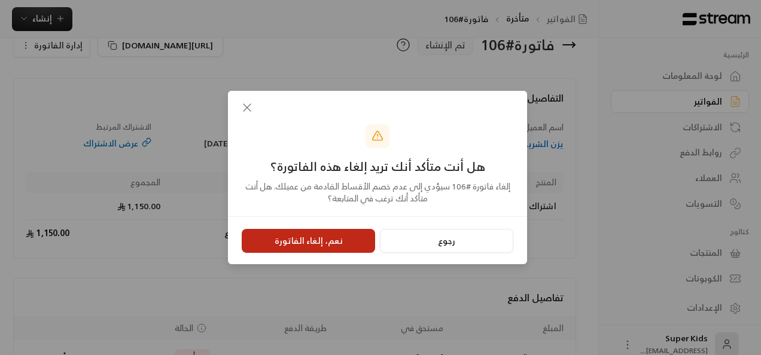
click at [349, 240] on button "نعم، إلغاء الفاتورة" at bounding box center [308, 241] width 133 height 24
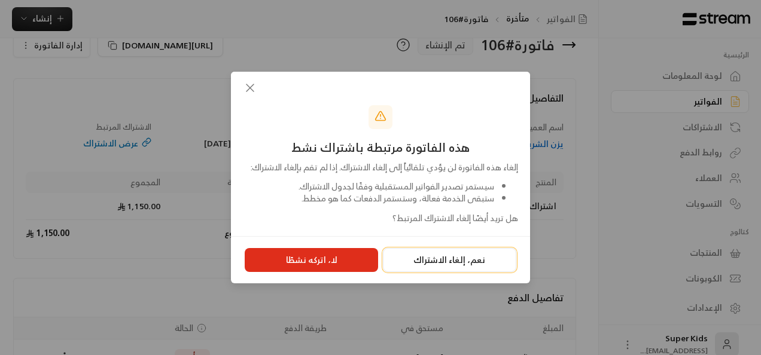
click at [471, 264] on button "نعم، إلغاء الاشتراك" at bounding box center [449, 260] width 133 height 24
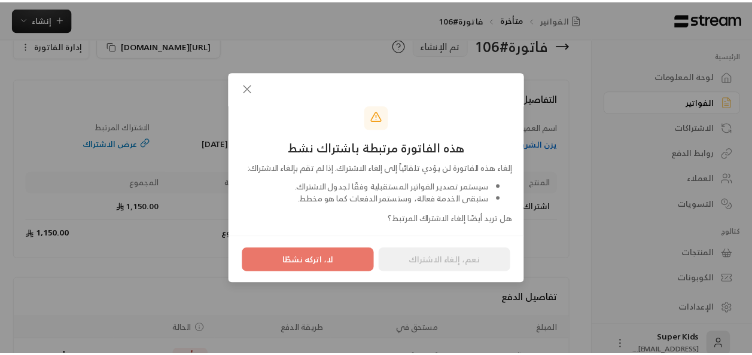
scroll to position [0, 0]
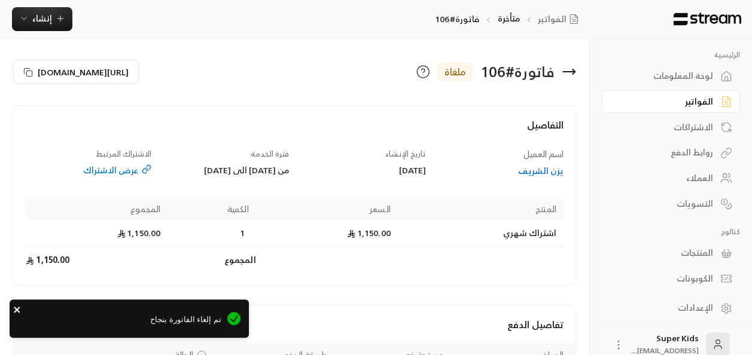
click at [17, 312] on icon "close" at bounding box center [17, 310] width 8 height 10
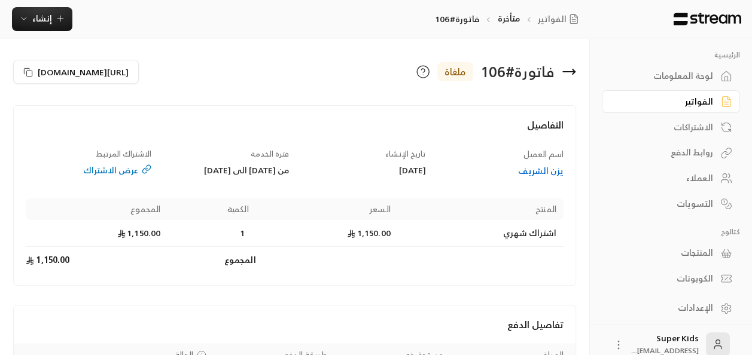
click at [566, 77] on icon at bounding box center [568, 72] width 14 height 14
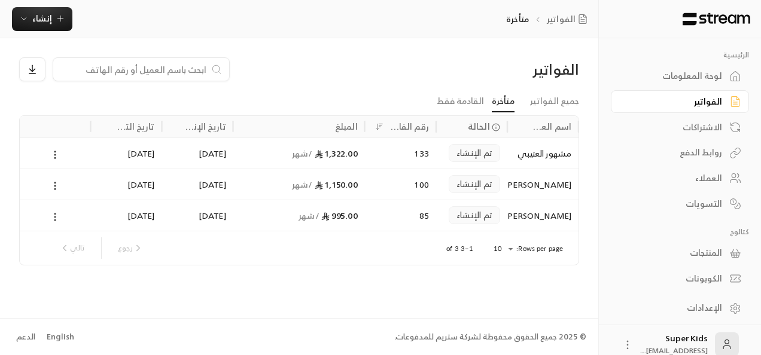
click at [58, 215] on icon at bounding box center [55, 217] width 11 height 11
click at [68, 245] on li "عرض" at bounding box center [68, 248] width 30 height 22
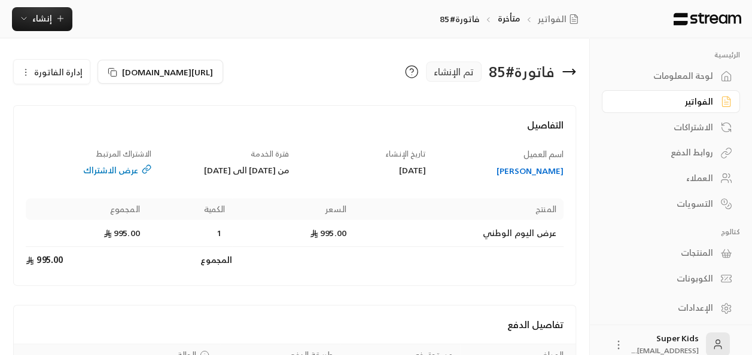
click at [572, 75] on icon at bounding box center [568, 72] width 14 height 14
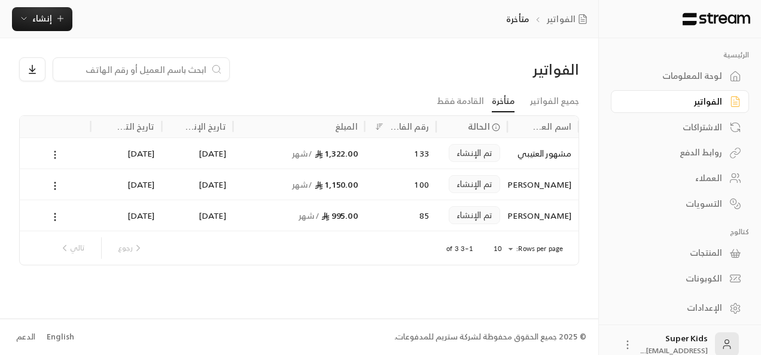
click at [51, 148] on button at bounding box center [54, 155] width 13 height 14
click at [76, 183] on li "عرض" at bounding box center [68, 186] width 30 height 22
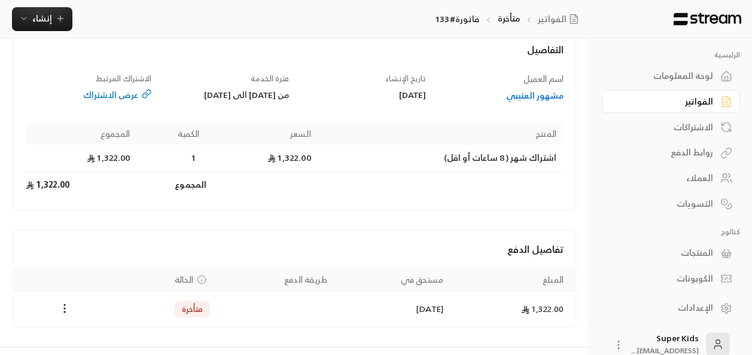
scroll to position [113, 0]
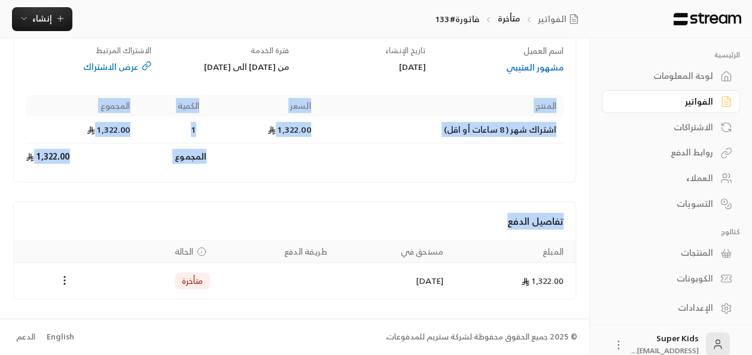
drag, startPoint x: 12, startPoint y: 160, endPoint x: 51, endPoint y: 276, distance: 122.5
click at [51, 276] on div "فاتورة # 133 تم الإنشاء [URL][DOMAIN_NAME] إدارة الفاتورة التفاصيل اسم العميل م…" at bounding box center [294, 127] width 589 height 384
click at [259, 207] on div "تفاصيل الدفع" at bounding box center [294, 221] width 561 height 38
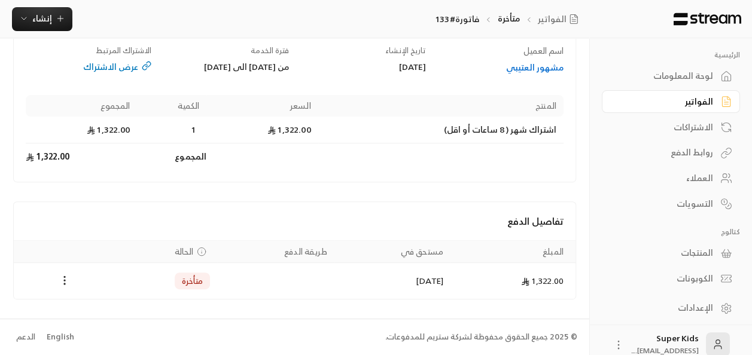
scroll to position [13, 0]
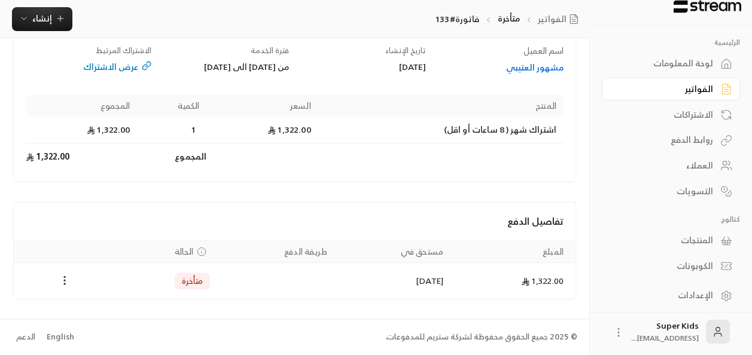
click at [703, 62] on div "لوحة المعلومات" at bounding box center [664, 63] width 96 height 12
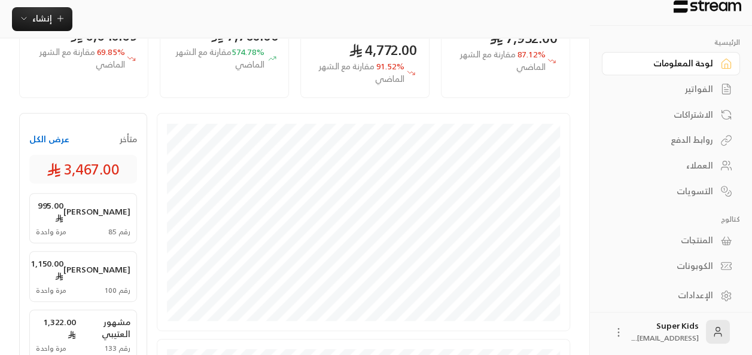
scroll to position [129, 0]
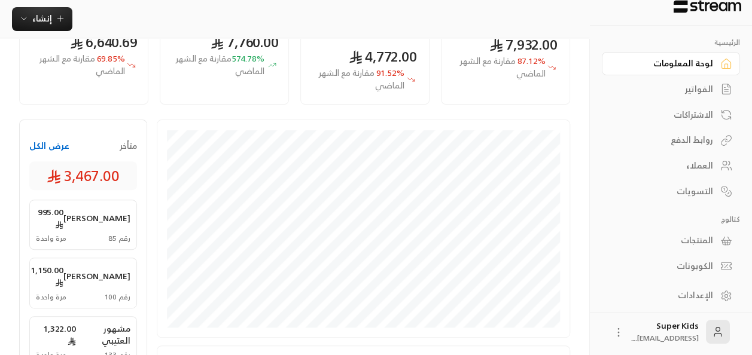
click at [701, 87] on div "الفواتير" at bounding box center [664, 89] width 96 height 12
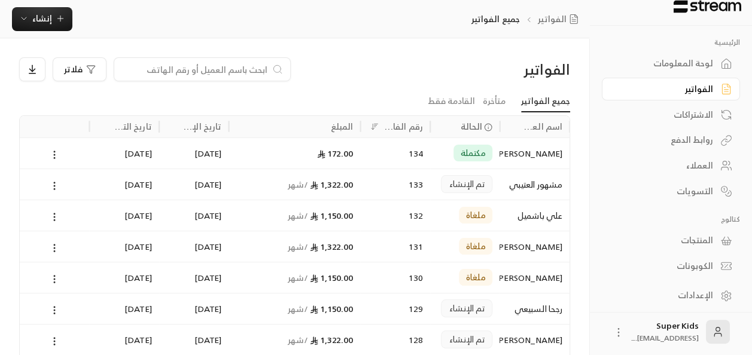
click at [704, 66] on div "لوحة المعلومات" at bounding box center [664, 63] width 96 height 12
